Goal: Task Accomplishment & Management: Manage account settings

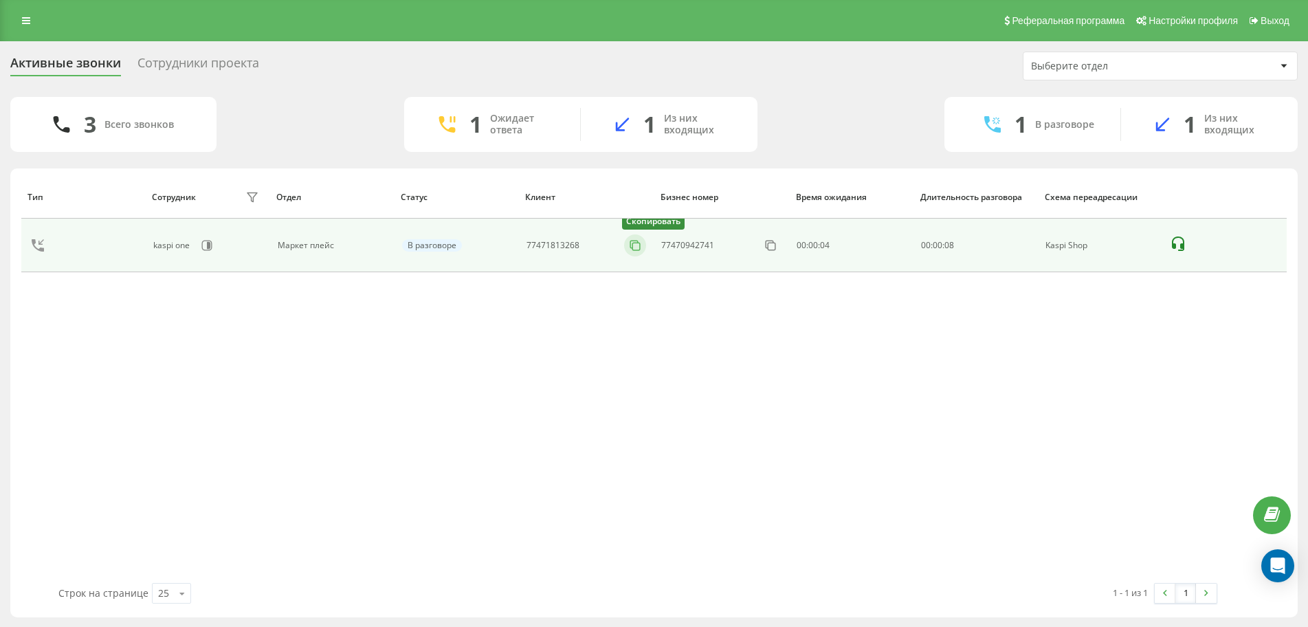
click at [630, 245] on icon at bounding box center [635, 245] width 14 height 14
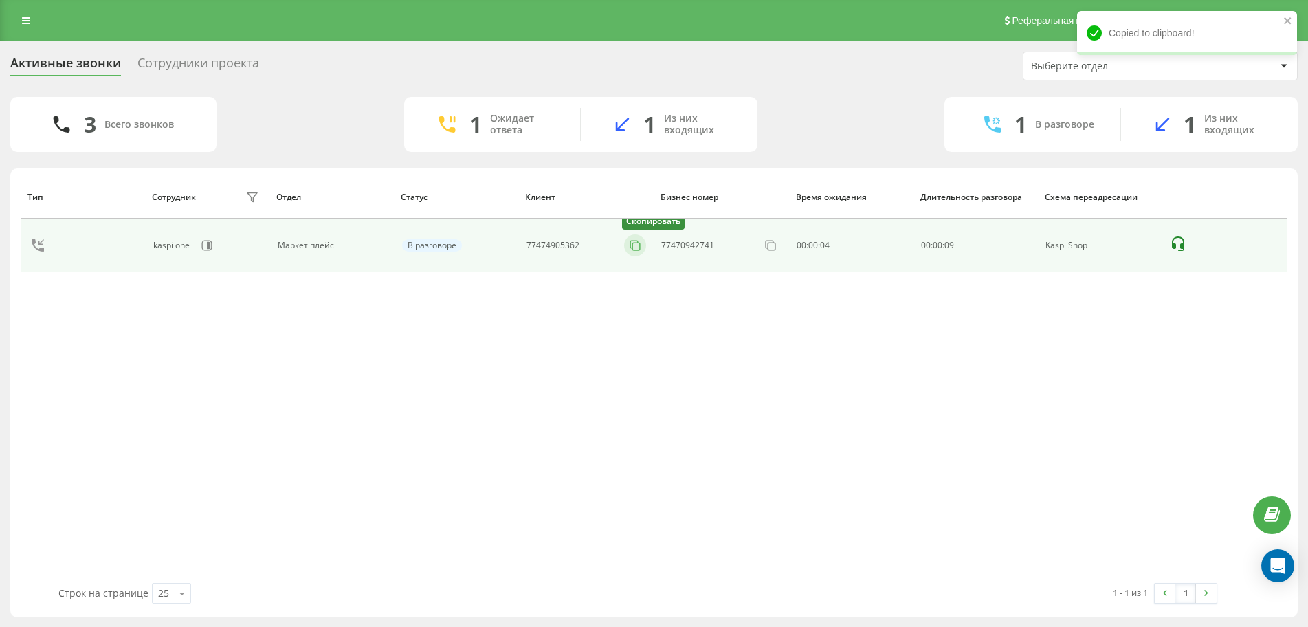
click at [634, 249] on icon at bounding box center [635, 245] width 14 height 14
click at [631, 245] on icon at bounding box center [635, 245] width 8 height 8
click at [628, 243] on icon at bounding box center [635, 245] width 14 height 14
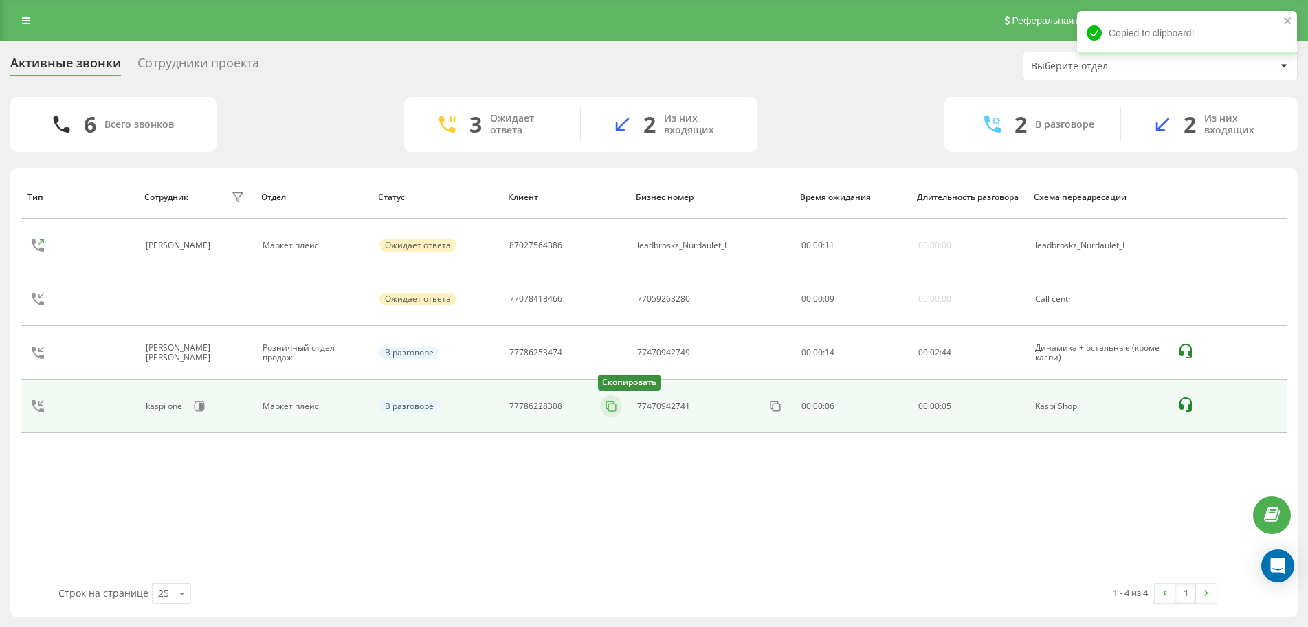
click at [606, 408] on icon at bounding box center [610, 405] width 8 height 8
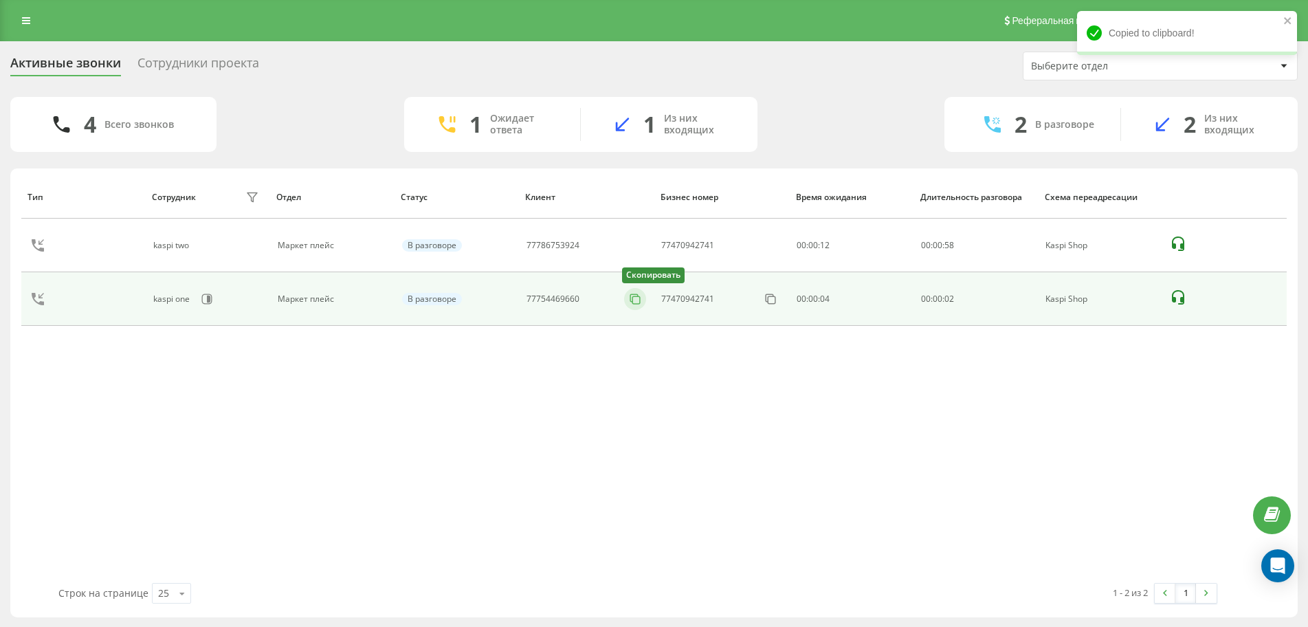
click at [630, 301] on icon at bounding box center [635, 299] width 14 height 14
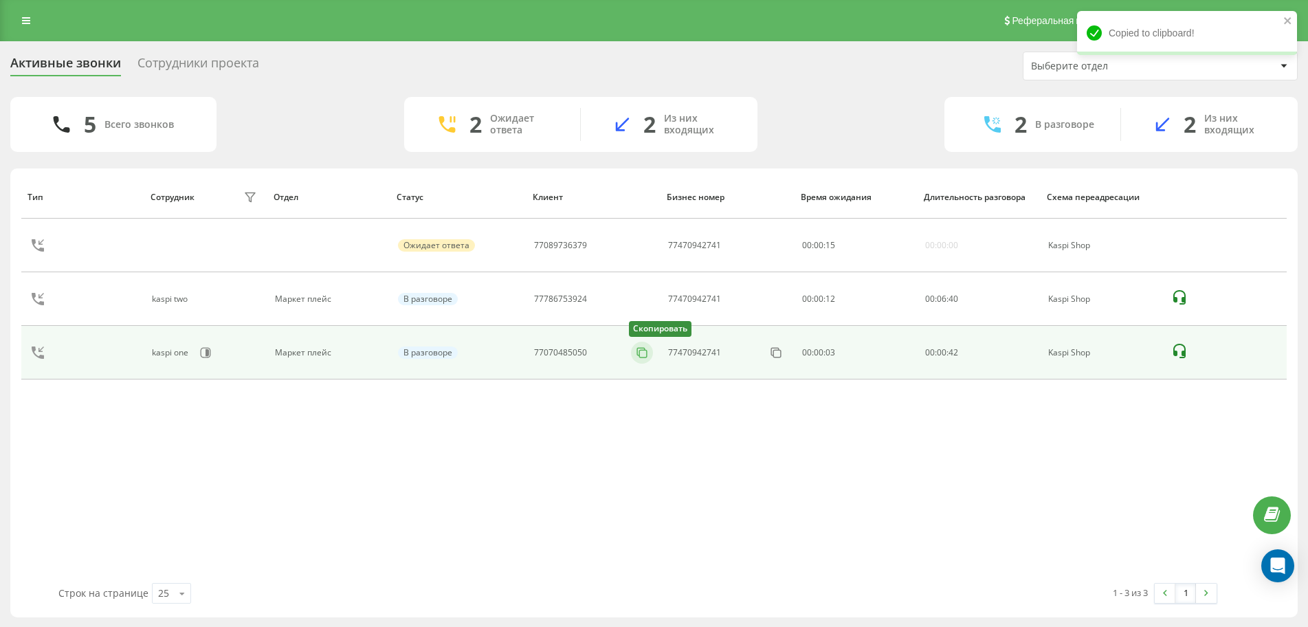
click at [636, 353] on icon at bounding box center [642, 353] width 14 height 14
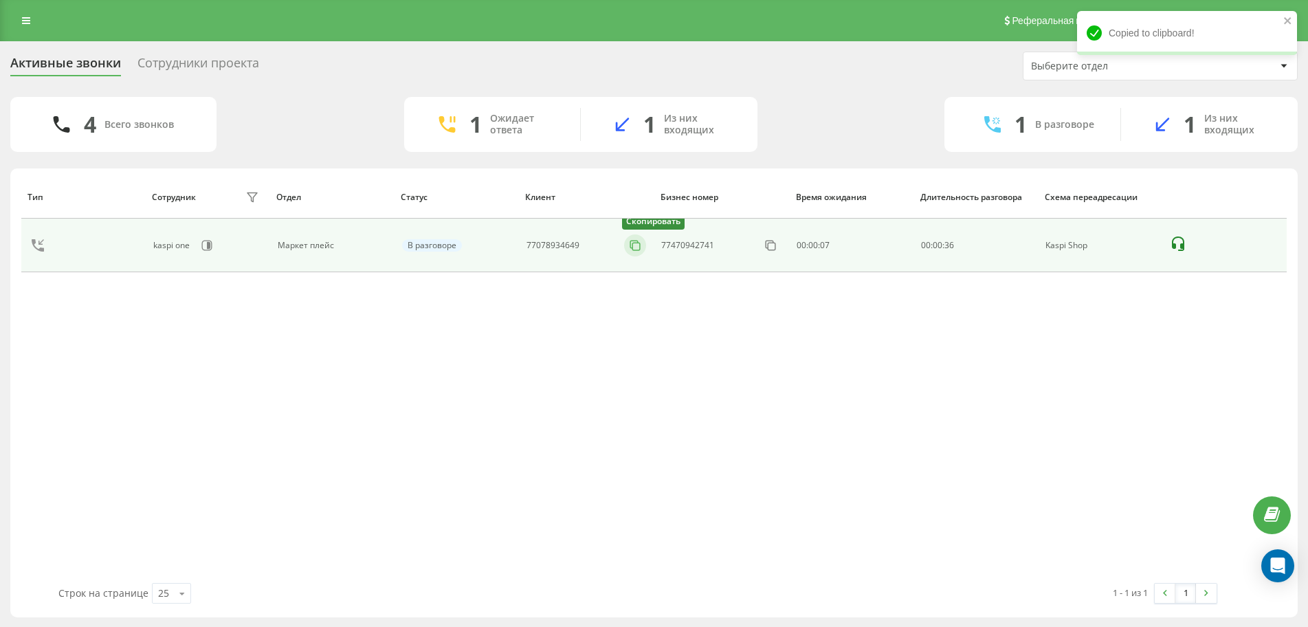
click at [640, 247] on rect at bounding box center [637, 247] width 8 height 8
click at [636, 246] on icon at bounding box center [635, 245] width 14 height 14
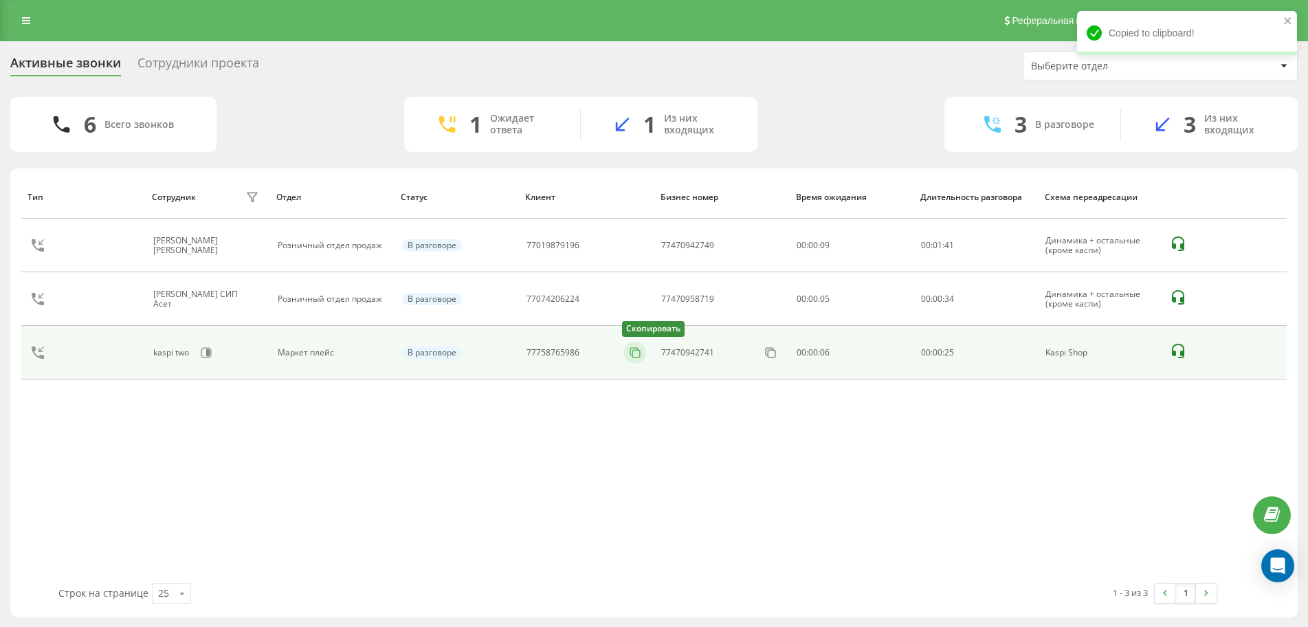
click at [631, 350] on icon at bounding box center [635, 352] width 8 height 8
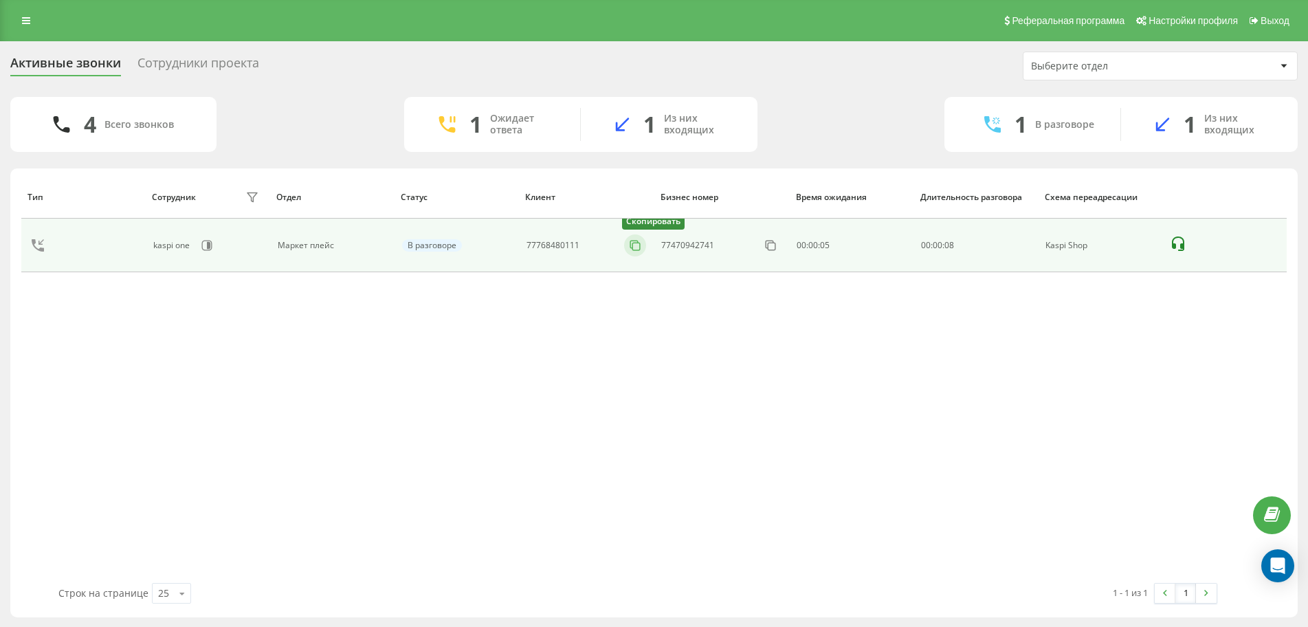
click at [630, 247] on icon at bounding box center [635, 245] width 14 height 14
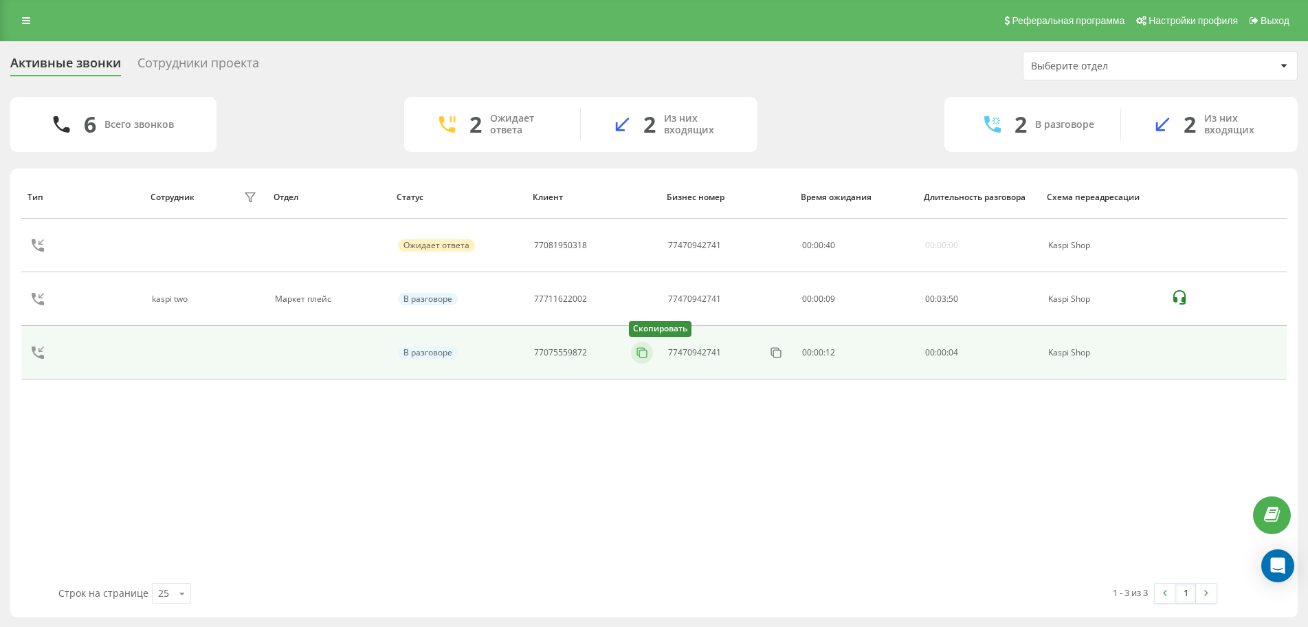
click at [636, 353] on icon at bounding box center [642, 353] width 14 height 14
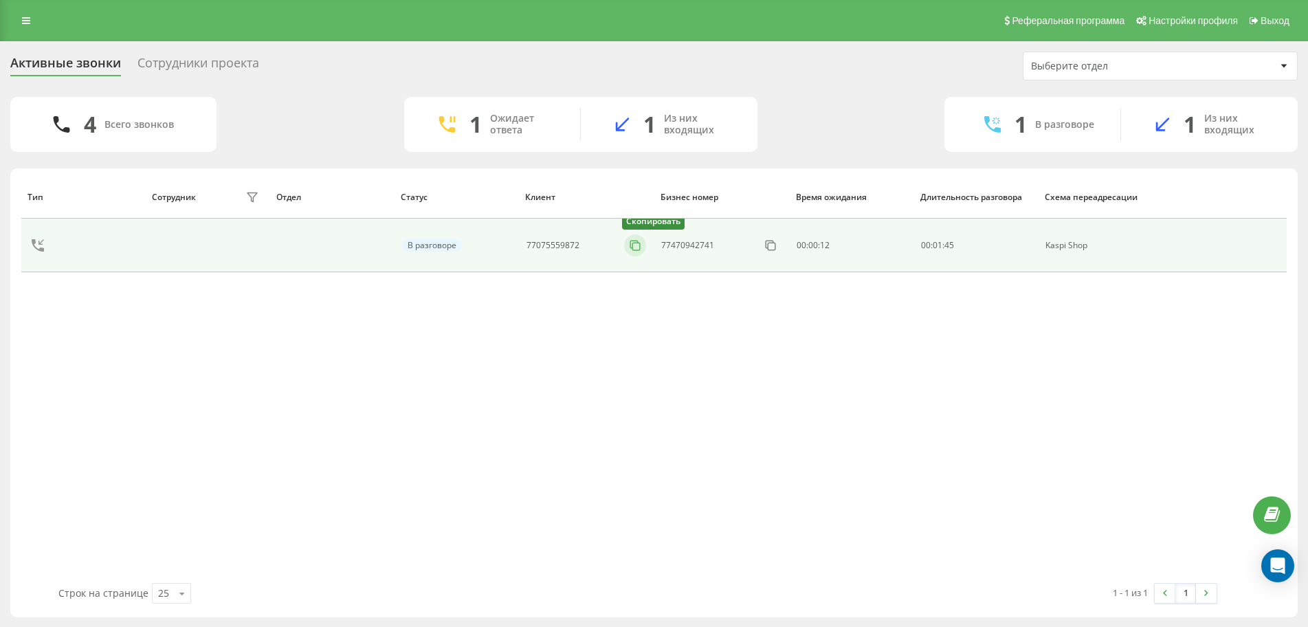
click at [636, 243] on icon at bounding box center [635, 245] width 14 height 14
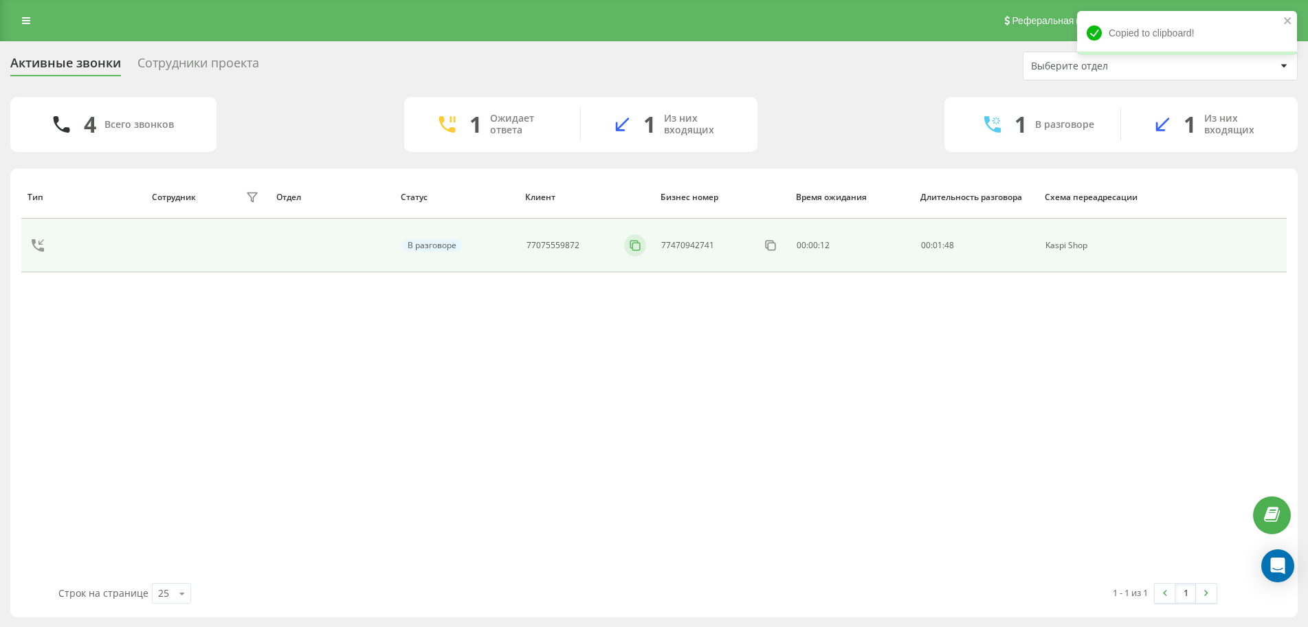
click at [636, 243] on icon at bounding box center [635, 245] width 14 height 14
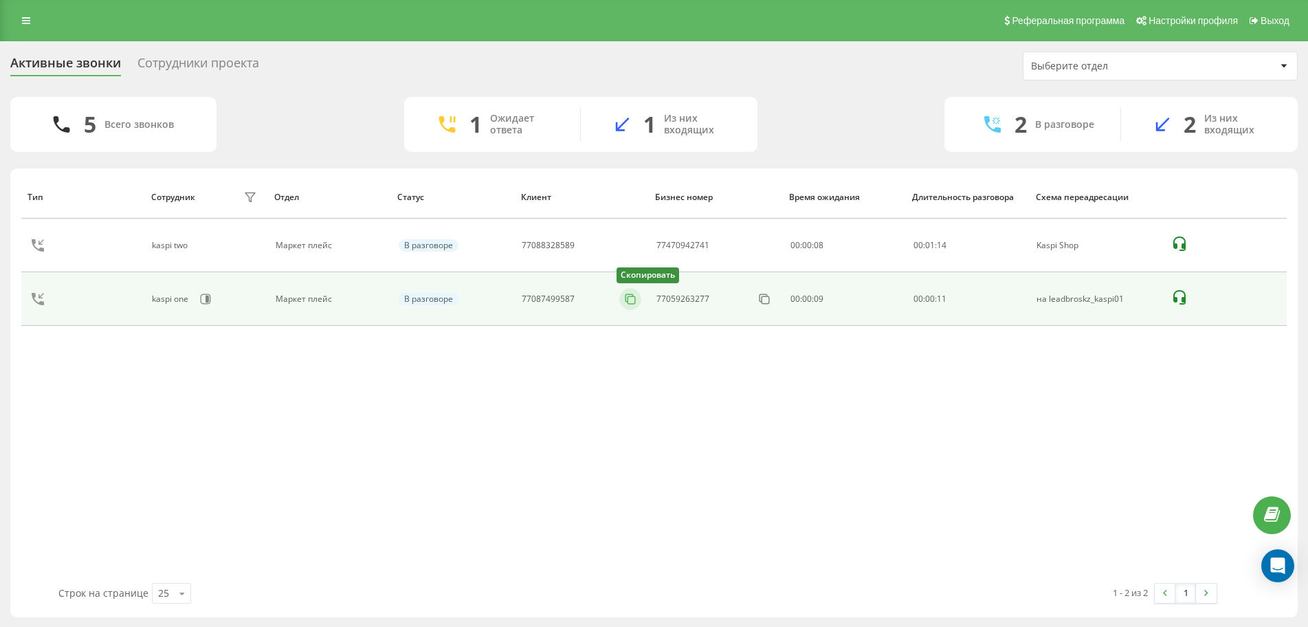
click at [629, 300] on icon at bounding box center [630, 299] width 14 height 14
